Goal: Task Accomplishment & Management: Complete application form

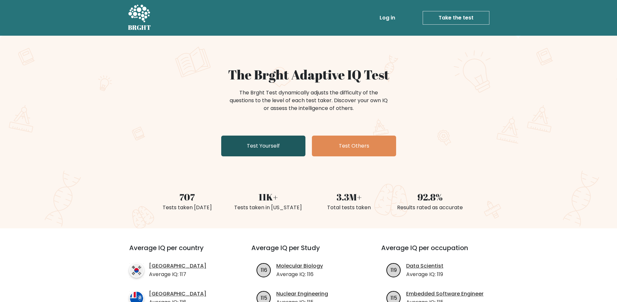
click at [271, 141] on link "Test Yourself" at bounding box center [263, 145] width 84 height 21
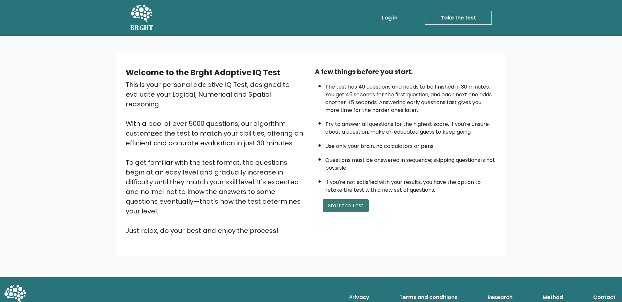
click at [339, 204] on button "Start the Test" at bounding box center [346, 205] width 46 height 13
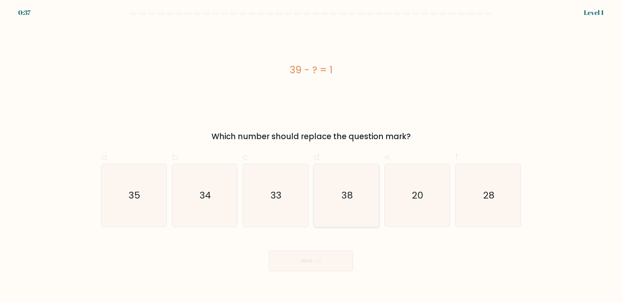
click at [344, 198] on text "38" at bounding box center [347, 195] width 11 height 13
click at [311, 155] on input "d. 38" at bounding box center [311, 153] width 0 height 4
radio input "true"
click at [312, 258] on button "Next" at bounding box center [311, 260] width 84 height 21
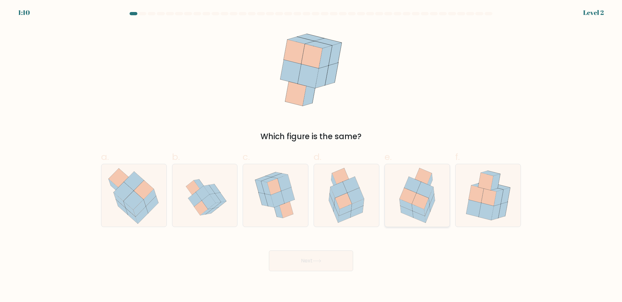
click at [424, 173] on icon at bounding box center [423, 176] width 17 height 16
click at [311, 155] on input "e." at bounding box center [311, 153] width 0 height 4
radio input "true"
click at [319, 252] on button "Next" at bounding box center [311, 260] width 84 height 21
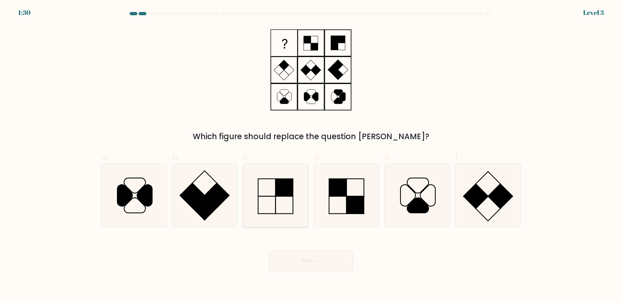
click at [291, 192] on rect at bounding box center [284, 187] width 17 height 17
click at [311, 155] on input "c." at bounding box center [311, 153] width 0 height 4
radio input "true"
click at [326, 264] on button "Next" at bounding box center [311, 260] width 84 height 21
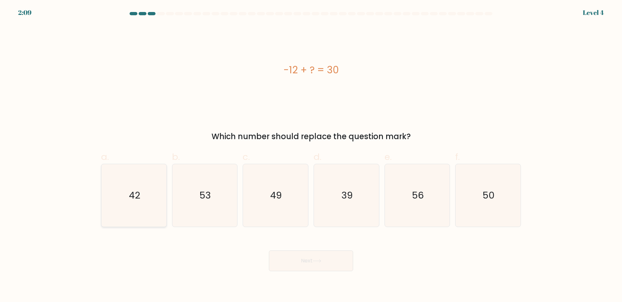
click at [138, 189] on text "42" at bounding box center [134, 195] width 11 height 13
click at [158, 200] on icon "42" at bounding box center [134, 195] width 63 height 63
click at [311, 155] on input "a. 42" at bounding box center [311, 153] width 0 height 4
radio input "true"
click at [297, 255] on button "Next" at bounding box center [311, 260] width 84 height 21
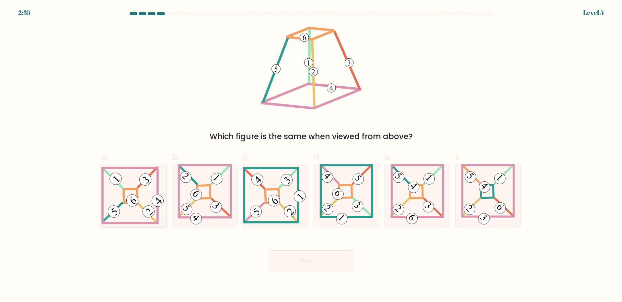
click at [108, 200] on icon at bounding box center [133, 195] width 65 height 58
click at [311, 155] on input "a." at bounding box center [311, 153] width 0 height 4
radio input "true"
click at [314, 252] on button "Next" at bounding box center [311, 260] width 84 height 21
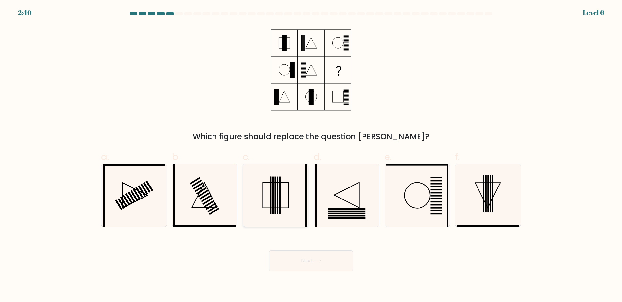
click at [279, 195] on icon at bounding box center [275, 195] width 63 height 63
click at [311, 155] on input "c." at bounding box center [311, 153] width 0 height 4
radio input "true"
click at [299, 257] on button "Next" at bounding box center [311, 260] width 84 height 21
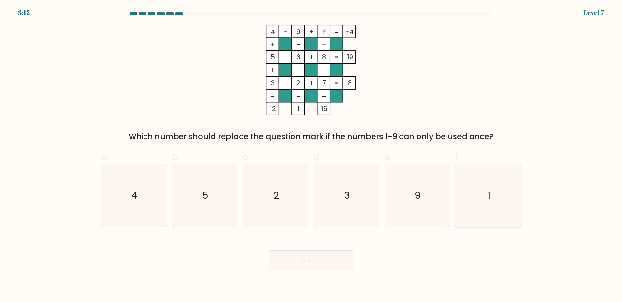
click at [485, 203] on icon "1" at bounding box center [488, 195] width 63 height 63
click at [311, 155] on input "f. 1" at bounding box center [311, 153] width 0 height 4
radio input "true"
click at [308, 267] on button "Next" at bounding box center [311, 260] width 84 height 21
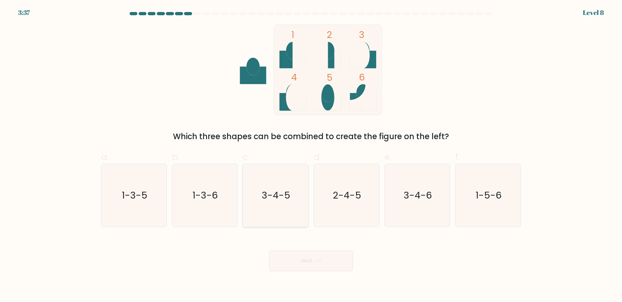
click at [280, 203] on icon "3-4-5" at bounding box center [275, 195] width 63 height 63
click at [311, 155] on input "c. 3-4-5" at bounding box center [311, 153] width 0 height 4
radio input "true"
click at [311, 269] on button "Next" at bounding box center [311, 260] width 84 height 21
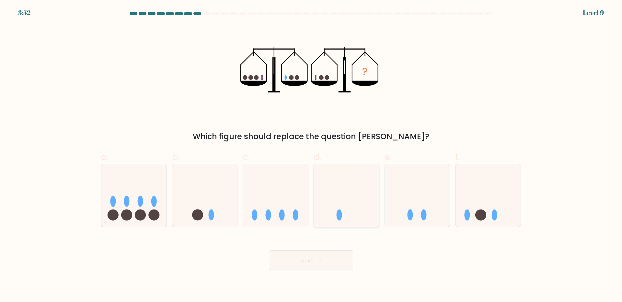
click at [359, 182] on icon at bounding box center [346, 195] width 65 height 54
click at [311, 155] on input "d." at bounding box center [311, 153] width 0 height 4
radio input "true"
click at [345, 273] on body "3:52 Level 9" at bounding box center [311, 151] width 622 height 302
click at [343, 267] on button "Next" at bounding box center [311, 260] width 84 height 21
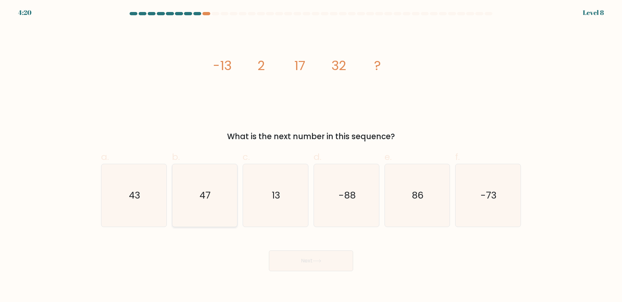
click at [212, 204] on icon "47" at bounding box center [204, 195] width 63 height 63
click at [311, 155] on input "b. 47" at bounding box center [311, 153] width 0 height 4
radio input "true"
click at [320, 255] on button "Next" at bounding box center [311, 260] width 84 height 21
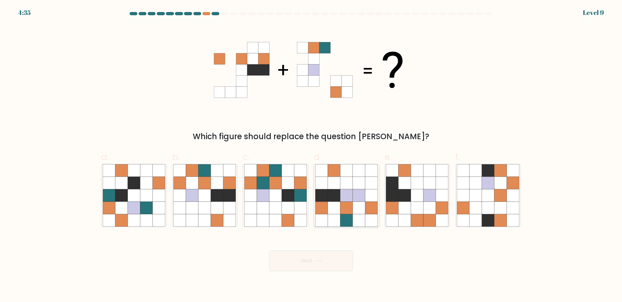
click at [366, 182] on icon at bounding box center [371, 182] width 12 height 12
click at [311, 155] on input "d." at bounding box center [311, 153] width 0 height 4
radio input "true"
click at [282, 258] on button "Next" at bounding box center [311, 260] width 84 height 21
